Goal: Find specific page/section: Find specific page/section

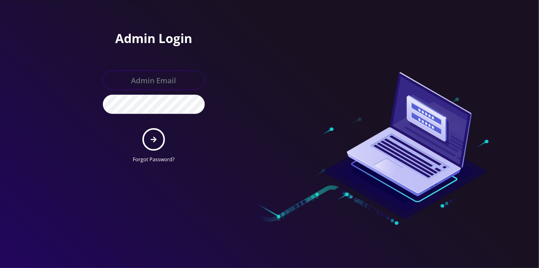
type input "[EMAIL_ADDRESS][DOMAIN_NAME]"
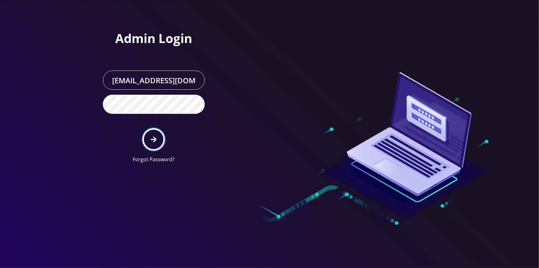
click at [159, 139] on button "submit" at bounding box center [154, 139] width 23 height 23
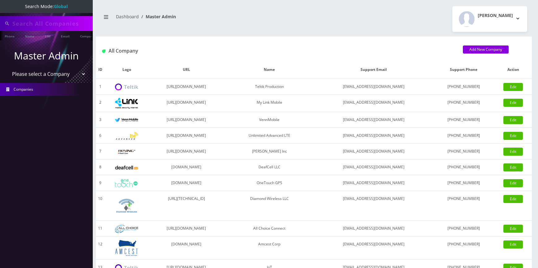
type input "eric"
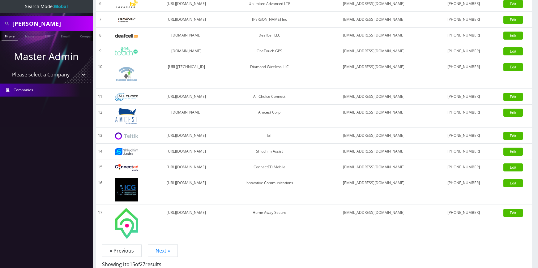
scroll to position [156, 0]
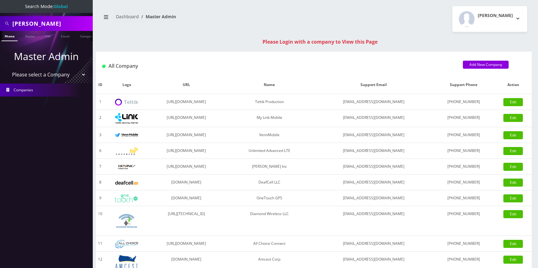
click at [54, 76] on select "Please select a Company Teltik Production My Link Mobile VennMobile Unlimited A…" at bounding box center [46, 75] width 79 height 12
select select "1"
click at [7, 69] on select "Please select a Company Teltik Production My Link Mobile VennMobile Unlimited A…" at bounding box center [46, 75] width 79 height 12
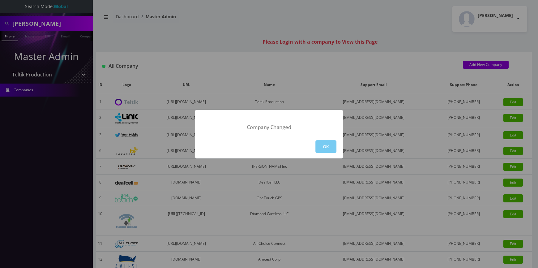
click at [320, 148] on button "OK" at bounding box center [325, 146] width 21 height 13
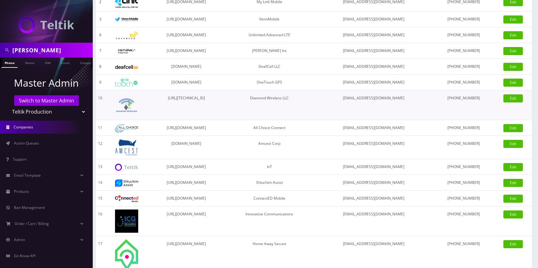
scroll to position [100, 0]
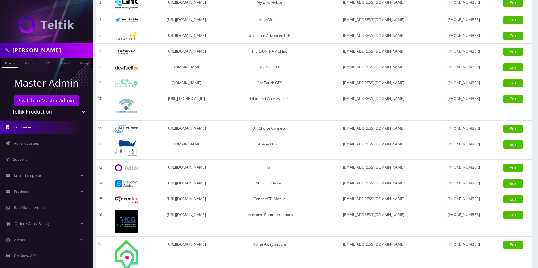
click at [46, 111] on select "Teltik Production My Link Mobile VennMobile Unlimited Advanced LTE Rexing Inc D…" at bounding box center [46, 112] width 79 height 12
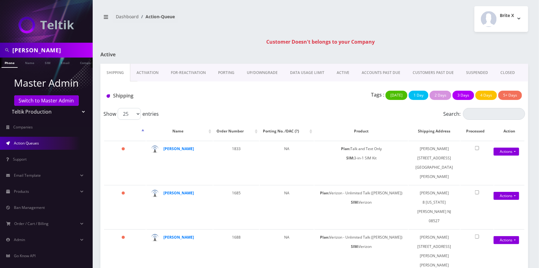
click at [34, 110] on select "Teltik Production My Link Mobile VennMobile Unlimited Advanced LTE Rexing Inc D…" at bounding box center [46, 112] width 79 height 12
select select "13"
click at [7, 106] on select "Teltik Production My Link Mobile VennMobile Unlimited Advanced LTE Rexing Inc D…" at bounding box center [46, 112] width 79 height 12
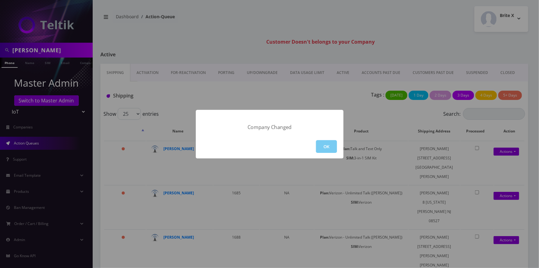
click at [321, 143] on button "OK" at bounding box center [326, 146] width 21 height 13
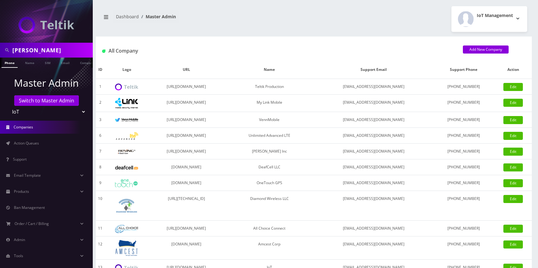
click at [266, 36] on div "All Company Add New Company" at bounding box center [314, 48] width 436 height 24
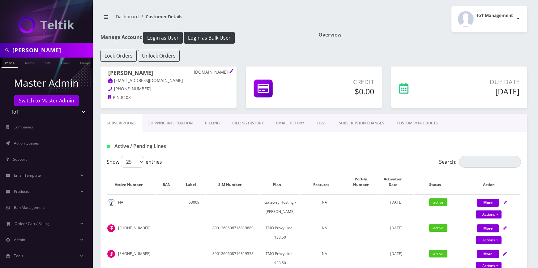
click at [241, 19] on nav "Dashboard Customer Details" at bounding box center [204, 19] width 209 height 18
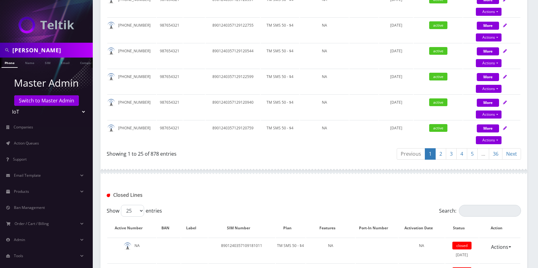
scroll to position [730, 0]
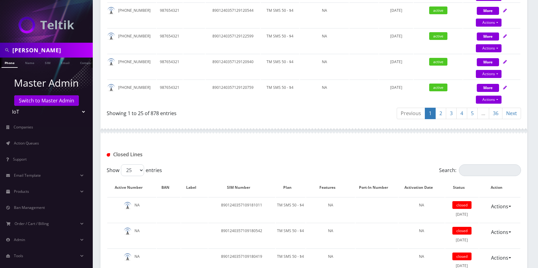
click at [442, 118] on link "2" at bounding box center [440, 113] width 11 height 11
click at [451, 113] on link "3" at bounding box center [451, 113] width 11 height 11
click at [458, 110] on link "4" at bounding box center [461, 113] width 11 height 11
click at [471, 110] on link "5" at bounding box center [472, 113] width 11 height 11
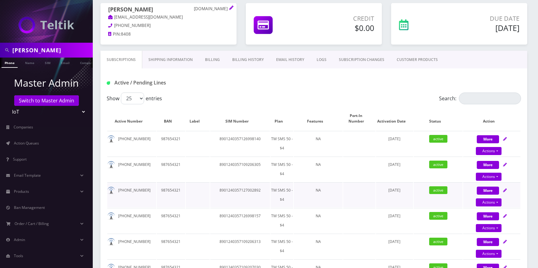
scroll to position [28, 0]
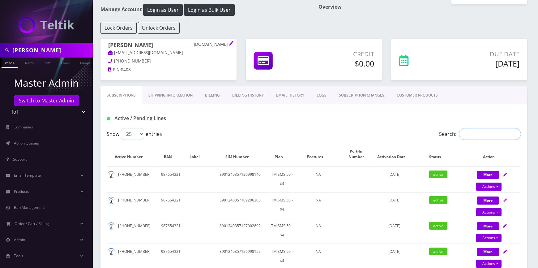
click at [470, 133] on input "Search:" at bounding box center [490, 134] width 62 height 12
paste input "9145208579"
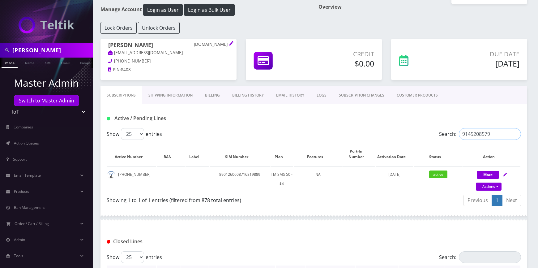
type input "9145208579"
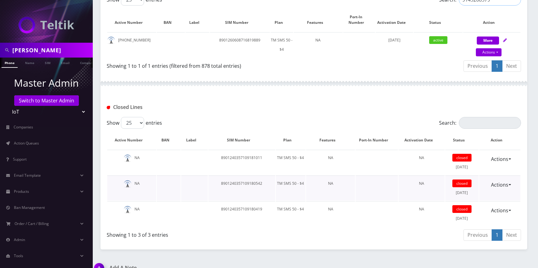
scroll to position [147, 0]
